Goal: Task Accomplishment & Management: Manage account settings

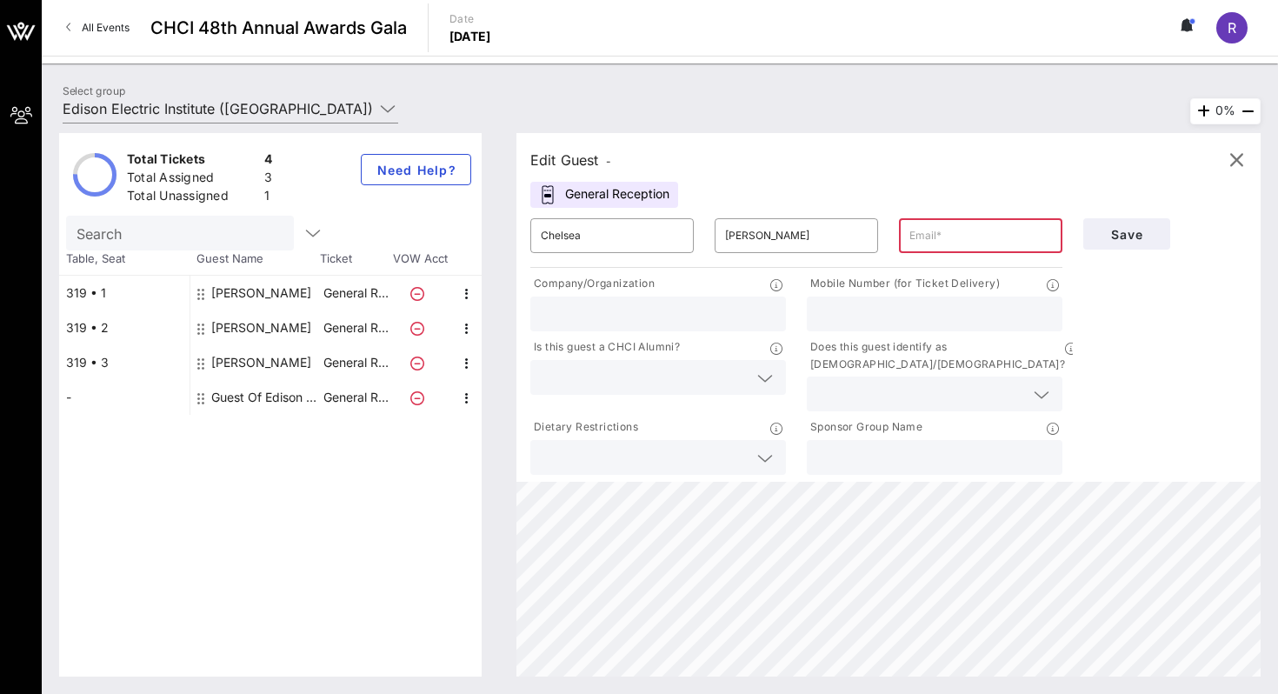
click at [897, 227] on input "text" at bounding box center [980, 236] width 143 height 28
paste input "[EMAIL_ADDRESS][PERSON_NAME][DOMAIN_NAME]"
type input "[EMAIL_ADDRESS][PERSON_NAME][DOMAIN_NAME]"
click at [897, 234] on span "Save" at bounding box center [1126, 234] width 59 height 15
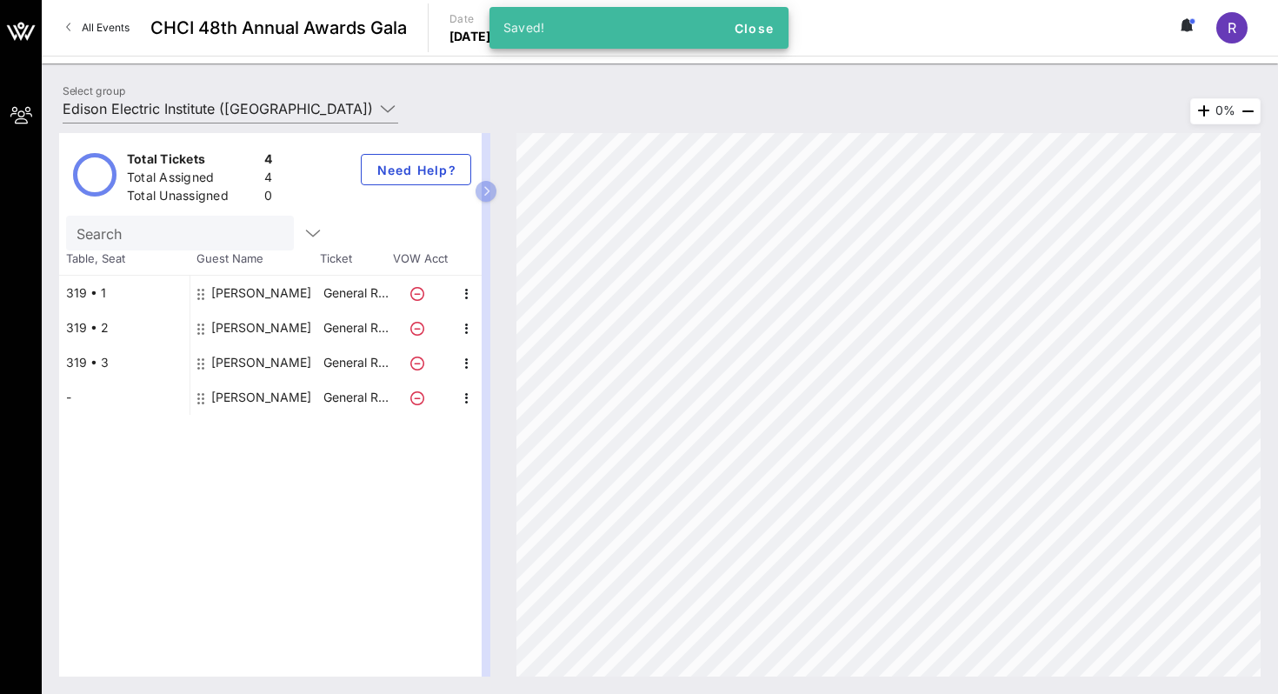
click at [225, 389] on div "[PERSON_NAME]" at bounding box center [261, 397] width 100 height 35
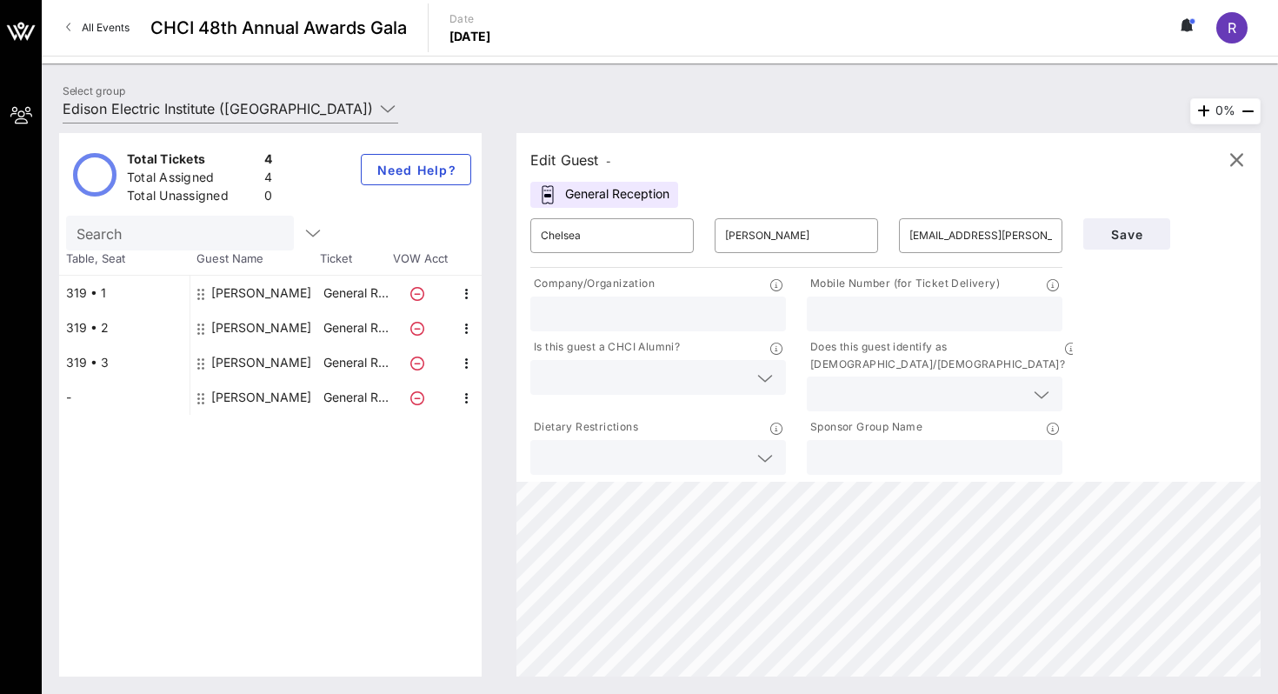
click at [97, 30] on span "All Events" at bounding box center [106, 27] width 48 height 13
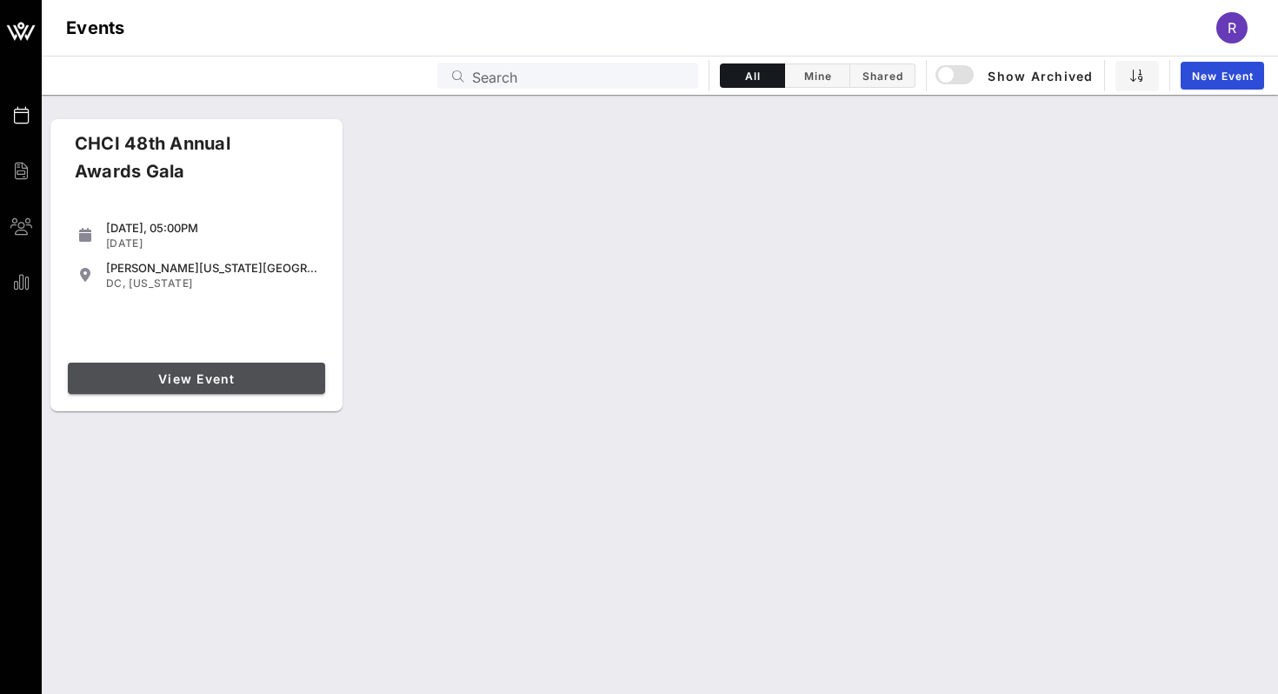
click at [188, 367] on link "View Event" at bounding box center [196, 378] width 257 height 31
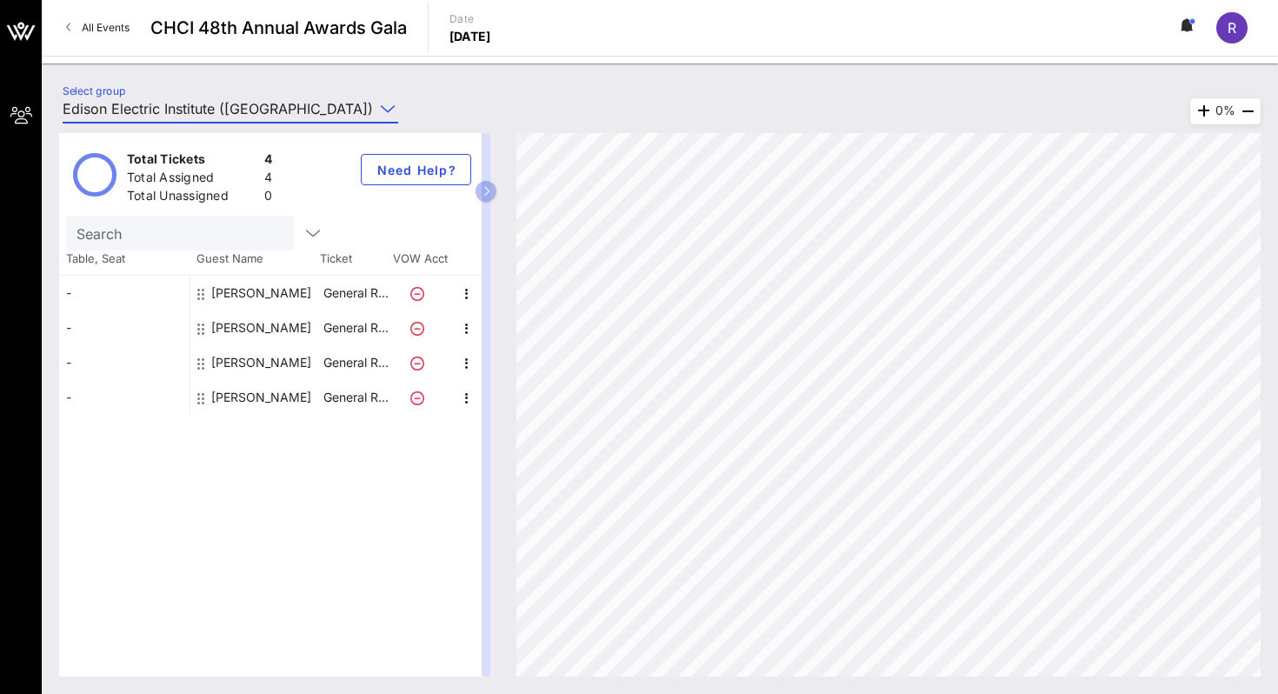
click at [292, 95] on input "Edison Electric Institute ([GEOGRAPHIC_DATA]) [[PERSON_NAME], [EMAIL_ADDRESS][D…" at bounding box center [218, 109] width 311 height 28
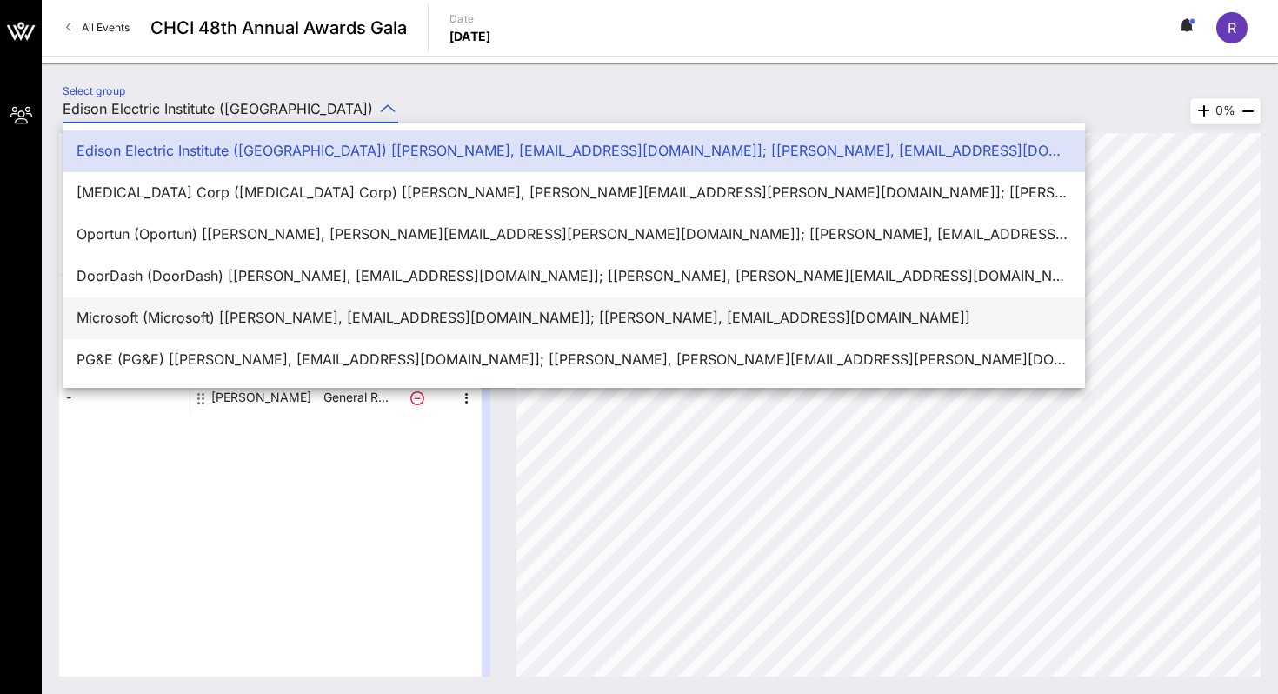
scroll to position [42, 0]
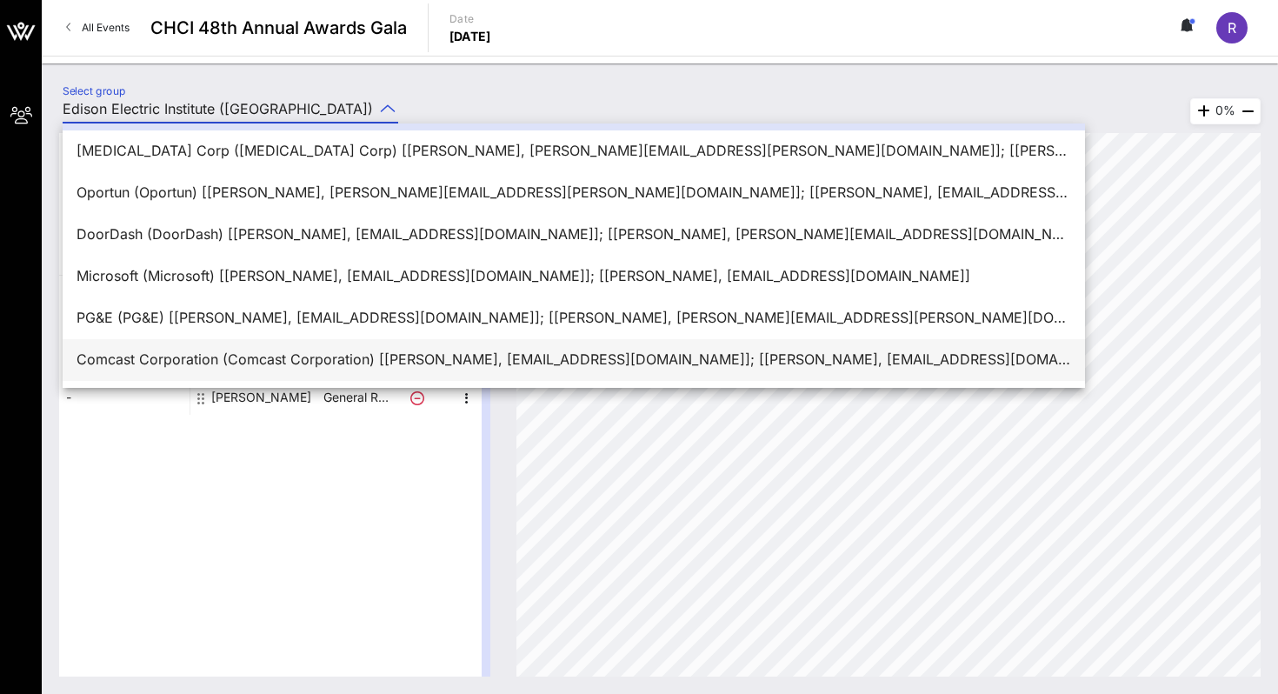
click at [279, 376] on div "Comcast Corporation (Comcast Corporation) [[PERSON_NAME], [EMAIL_ADDRESS][DOMAI…" at bounding box center [574, 359] width 995 height 37
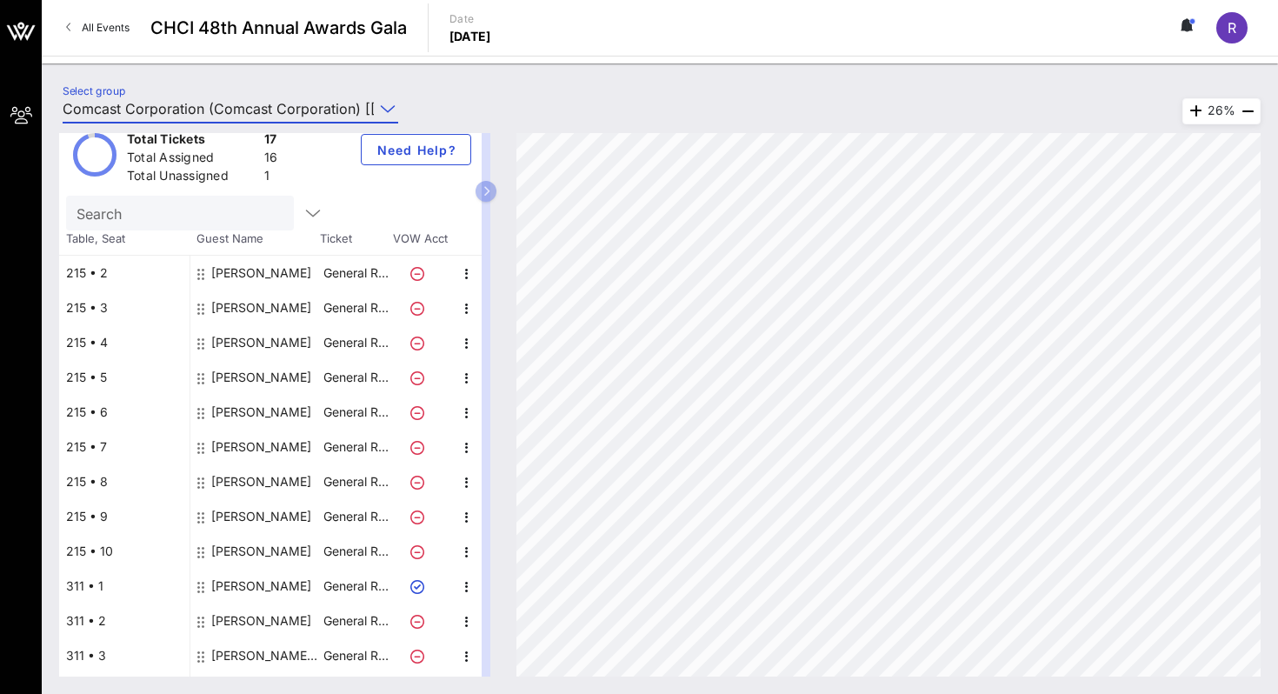
scroll to position [0, 0]
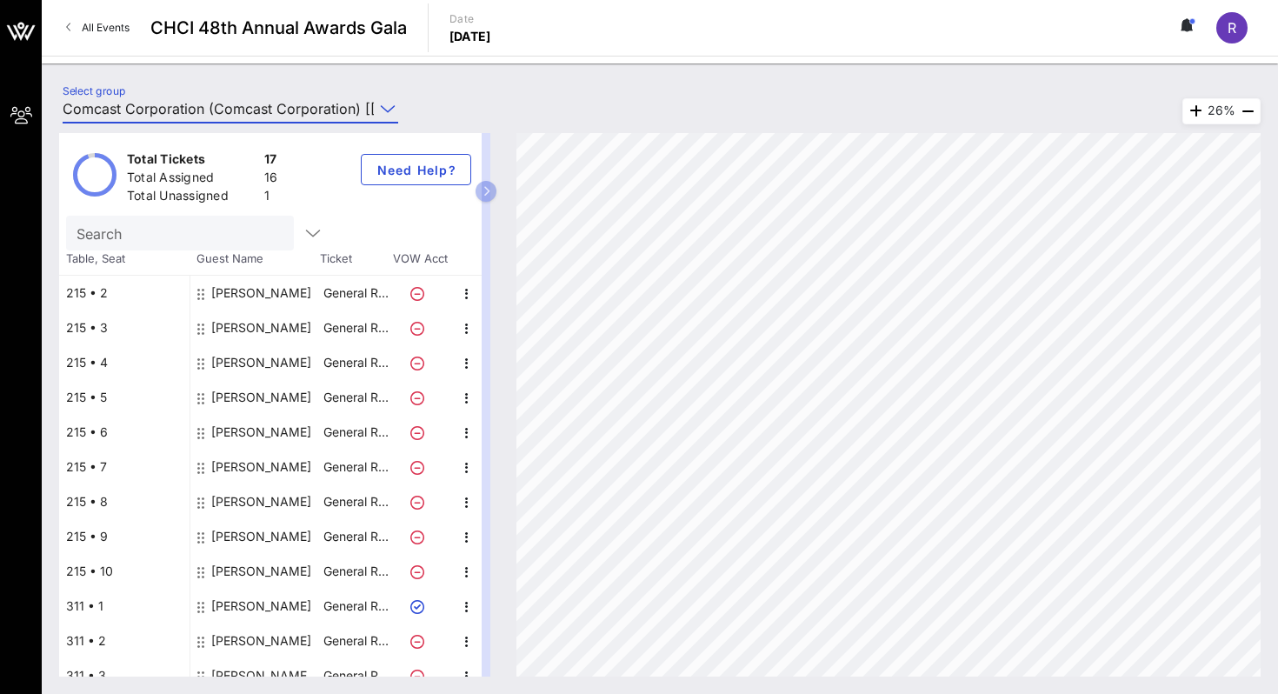
click at [263, 121] on div "Total Tickets 17 Total Assigned 16 Total Unassigned 1 Need Help? Search Table, …" at bounding box center [660, 405] width 1236 height 578
click at [263, 116] on div "Total Tickets 17 Total Assigned 16 Total Unassigned 1 Need Help? Search Table, …" at bounding box center [660, 405] width 1236 height 578
click at [261, 109] on input "Comcast Corporation (Comcast Corporation) [[PERSON_NAME], [EMAIL_ADDRESS][DOMAI…" at bounding box center [218, 109] width 311 height 28
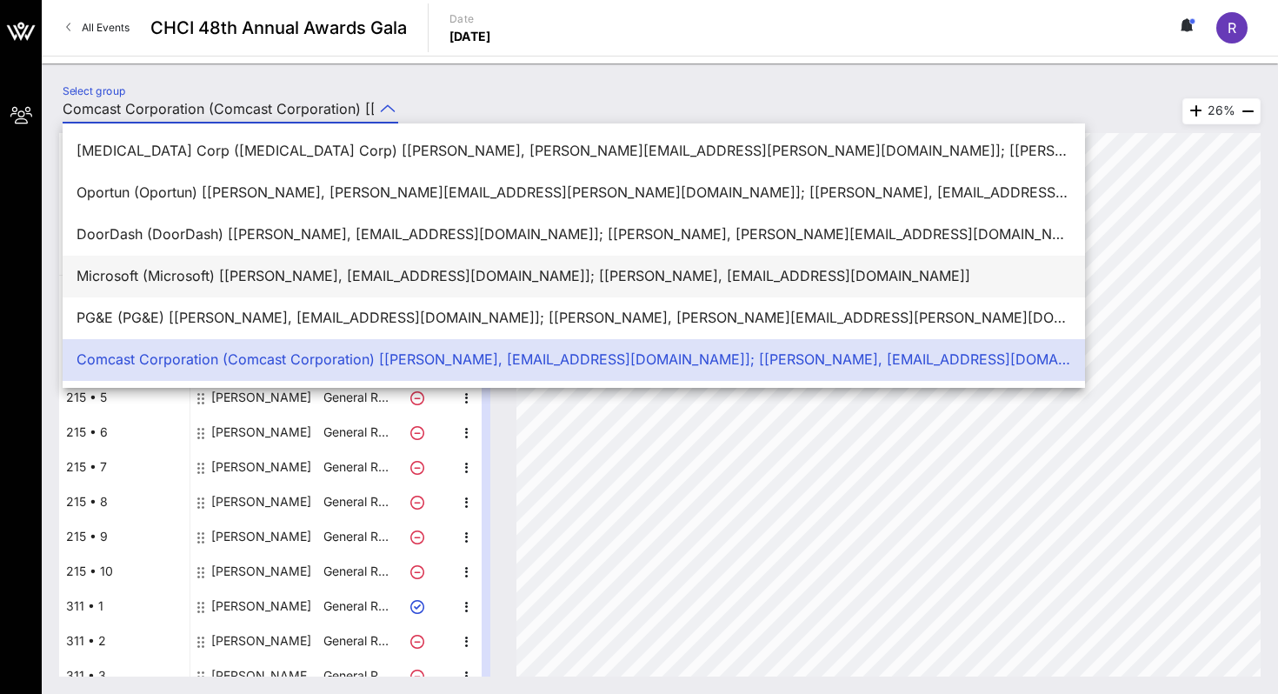
click at [255, 260] on div "Microsoft (Microsoft) [[PERSON_NAME], [EMAIL_ADDRESS][DOMAIN_NAME]]; [[PERSON_N…" at bounding box center [574, 275] width 995 height 37
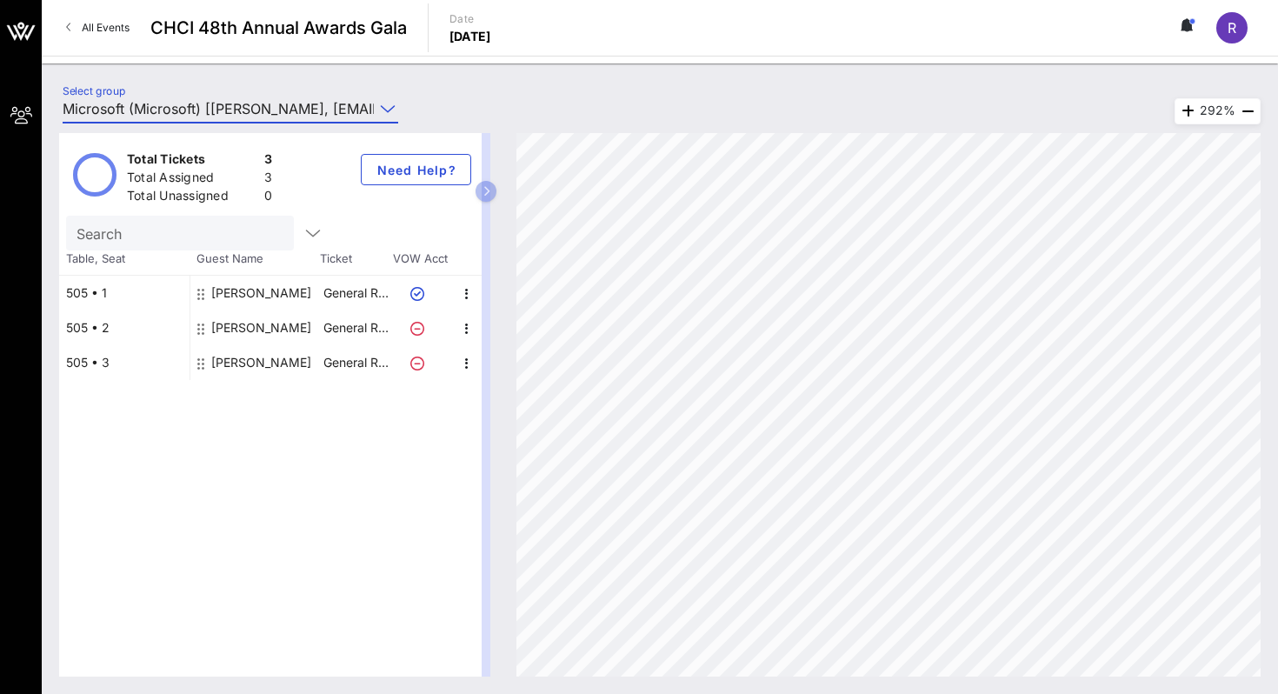
click at [255, 110] on input "Microsoft (Microsoft) [[PERSON_NAME], [EMAIL_ADDRESS][DOMAIN_NAME]]; [[PERSON_N…" at bounding box center [218, 109] width 311 height 28
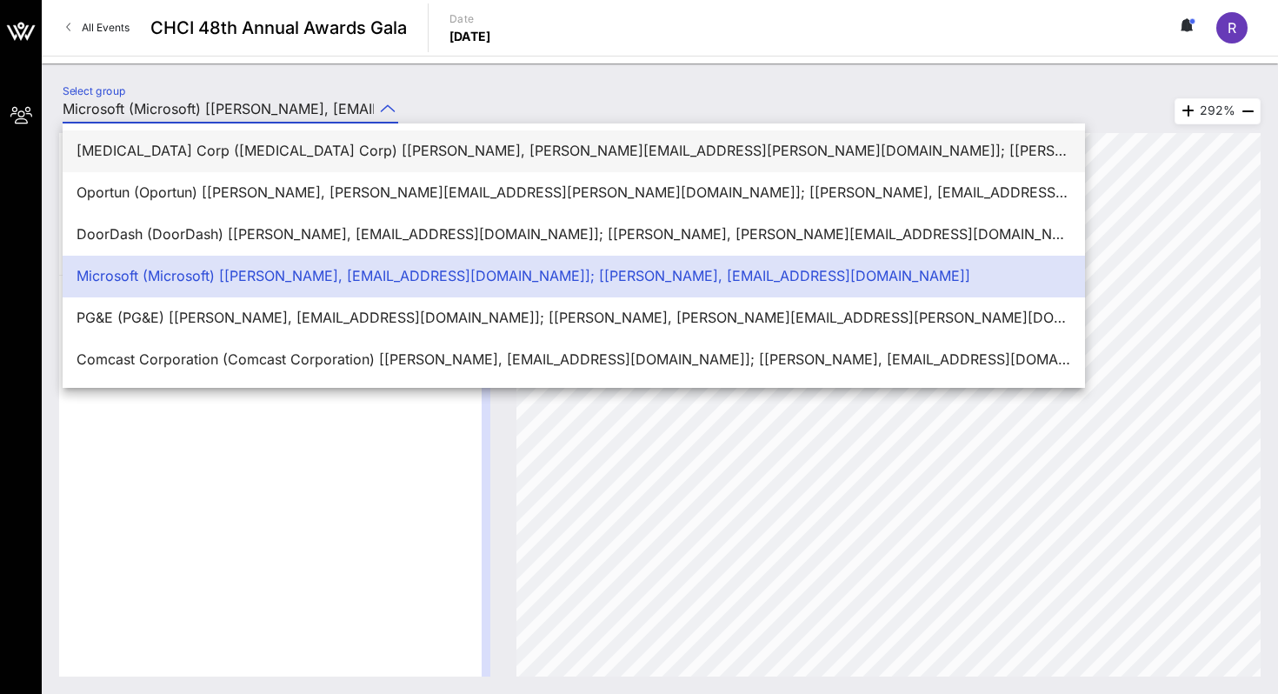
click at [262, 146] on div "[MEDICAL_DATA] Corp ([MEDICAL_DATA] Corp) [[PERSON_NAME], [PERSON_NAME][EMAIL_A…" at bounding box center [574, 151] width 995 height 17
type input "[MEDICAL_DATA] Corp ([MEDICAL_DATA] Corp) [[PERSON_NAME], [PERSON_NAME][EMAIL_A…"
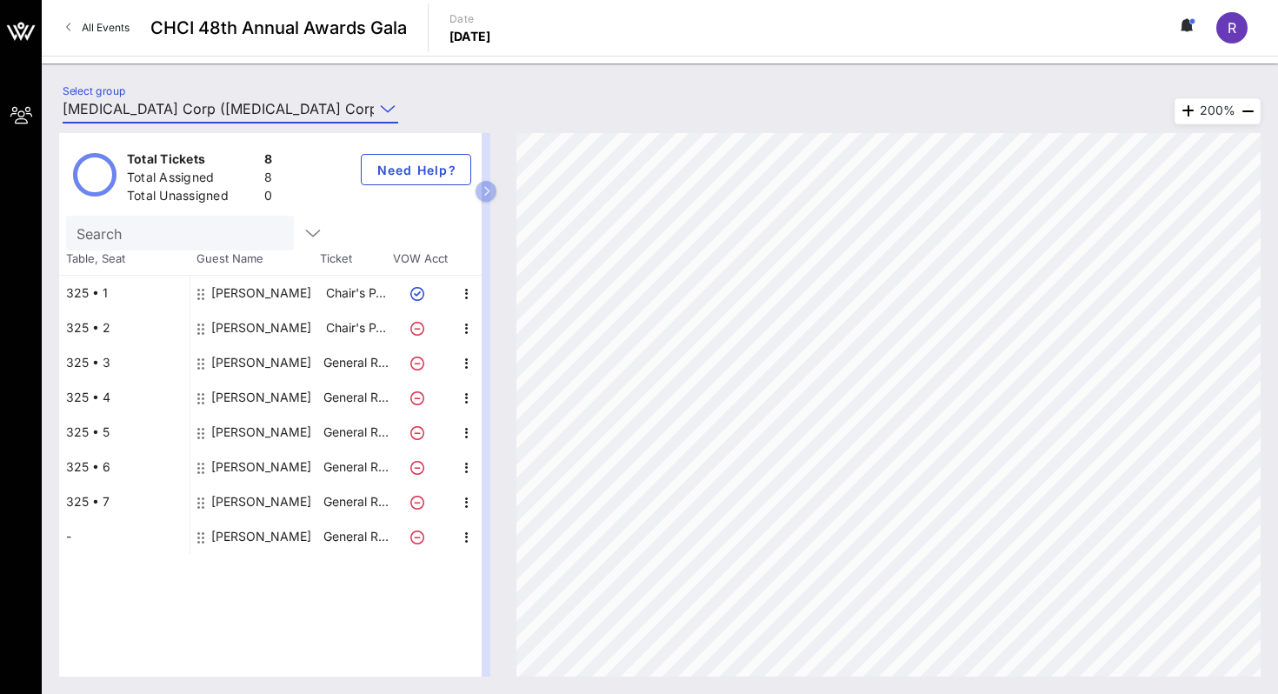
click at [252, 67] on div "Select group [MEDICAL_DATA] Corp ([MEDICAL_DATA] Corp) [[PERSON_NAME], [PERSON_…" at bounding box center [660, 378] width 1236 height 630
click at [897, 24] on button at bounding box center [1187, 28] width 37 height 30
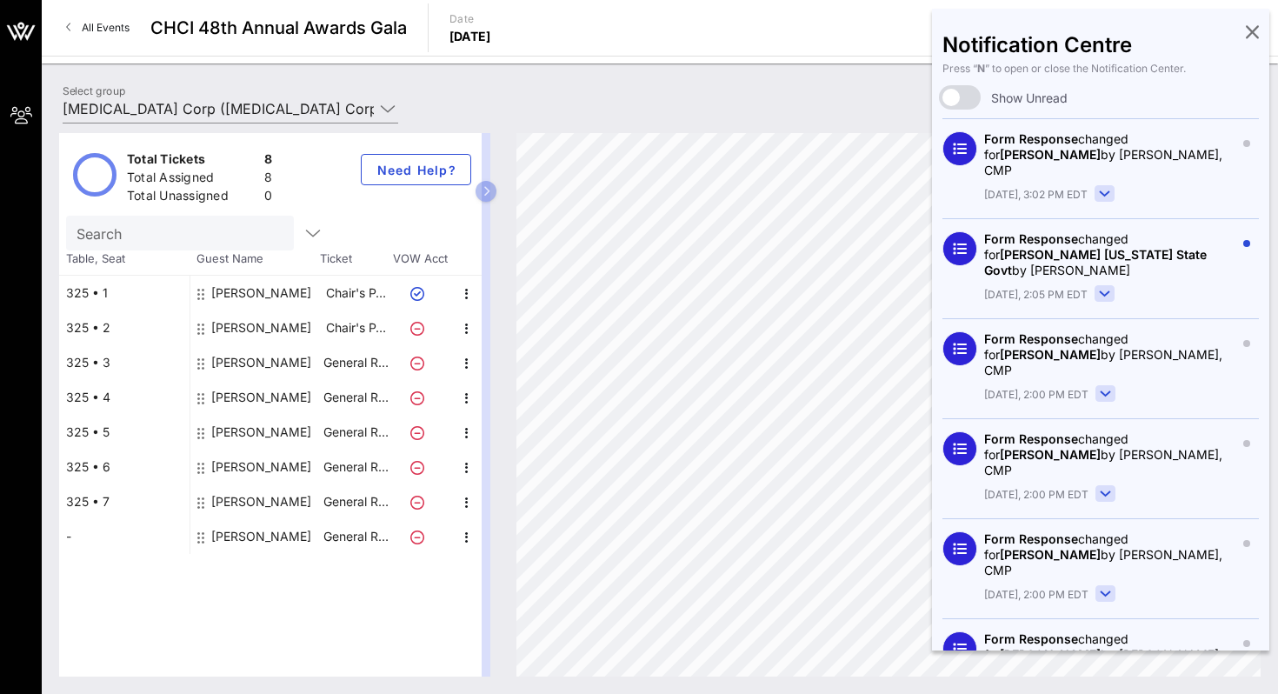
click at [897, 30] on icon at bounding box center [1252, 31] width 13 height 3
